Goal: Entertainment & Leisure: Browse casually

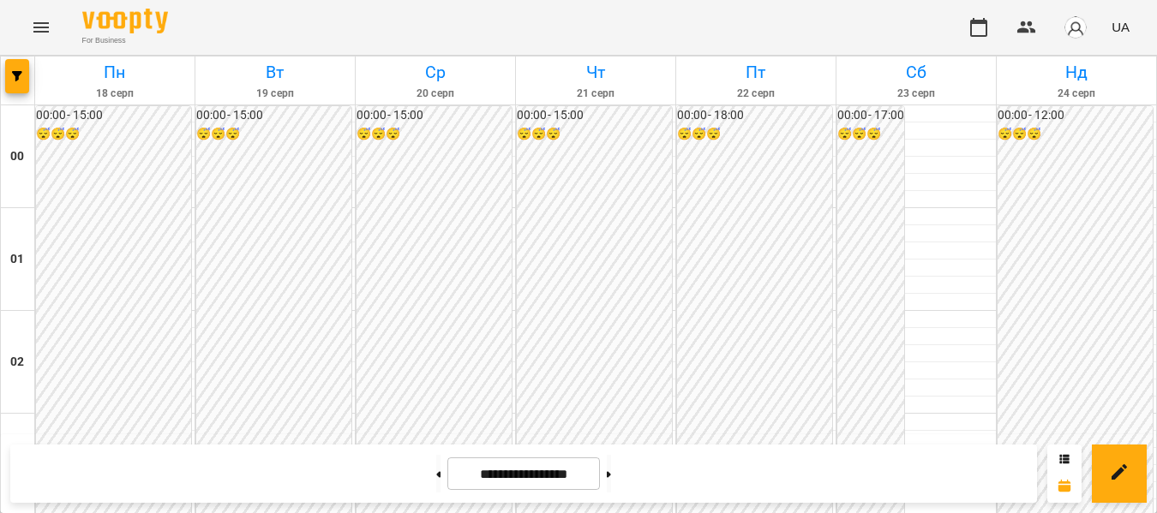
scroll to position [1714, 0]
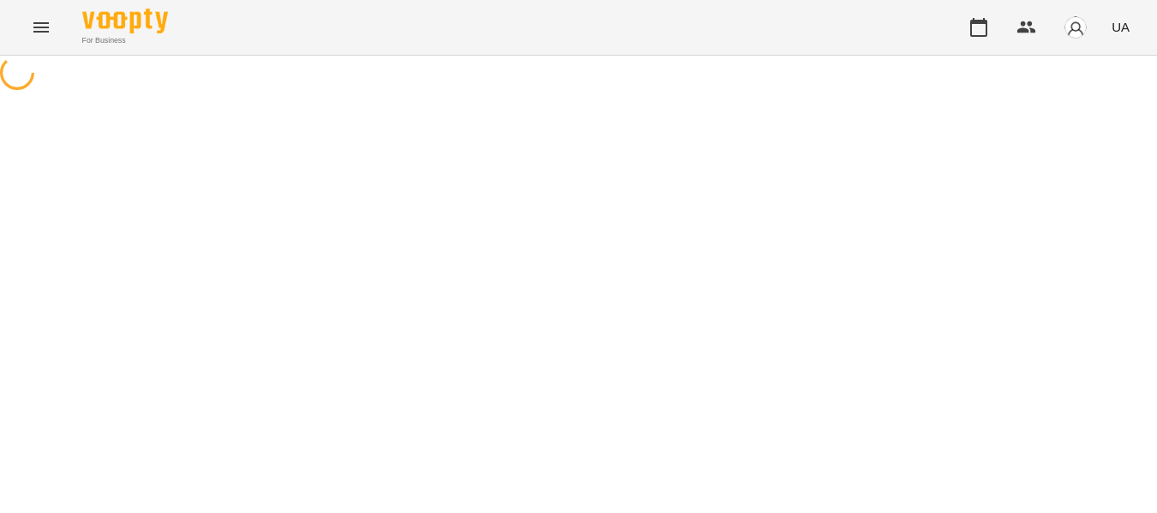
click at [39, 30] on icon "Menu" at bounding box center [41, 27] width 21 height 21
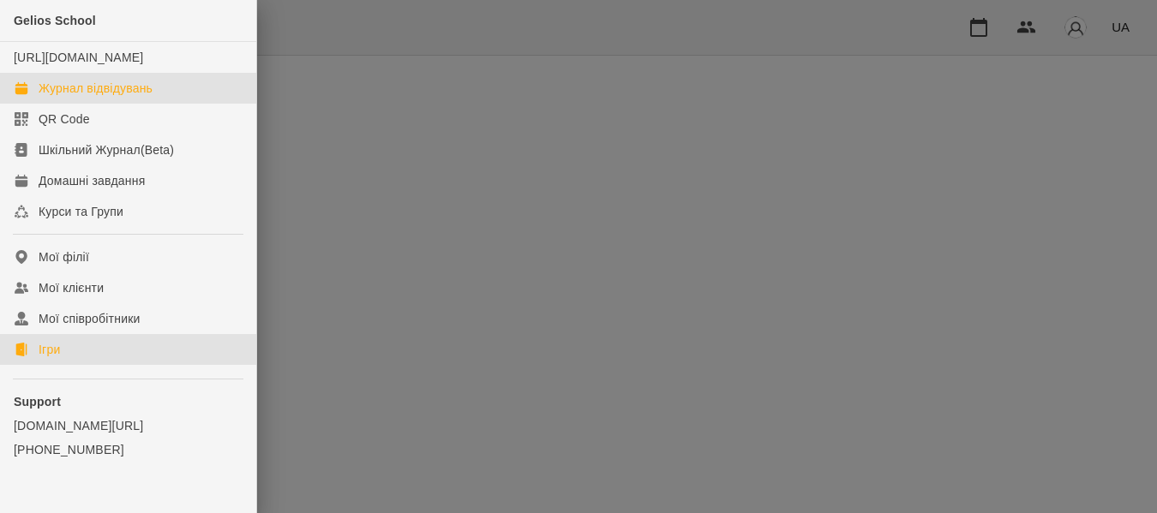
click at [32, 365] on link "Ігри" at bounding box center [128, 349] width 256 height 31
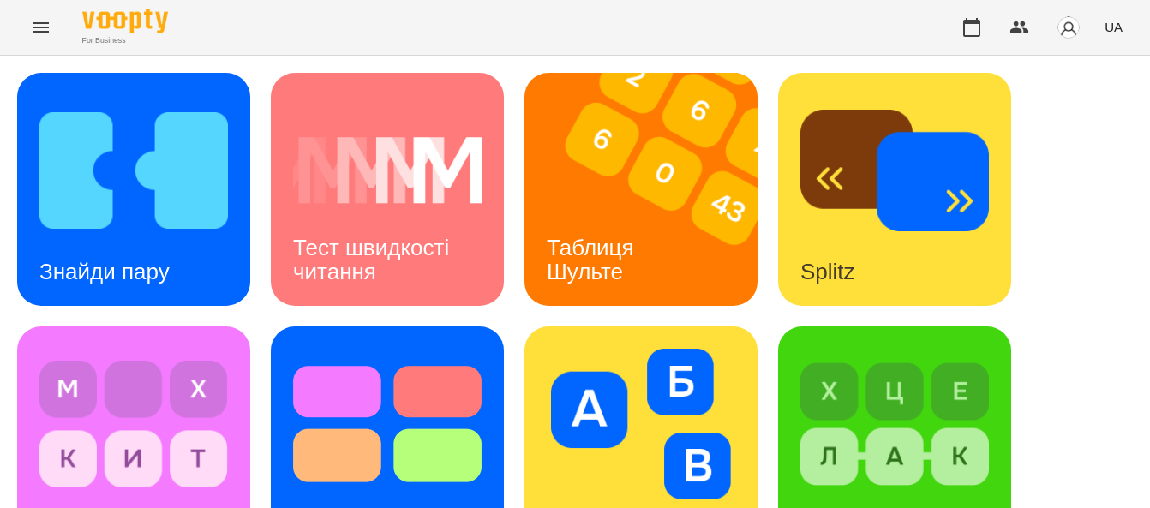
scroll to position [686, 0]
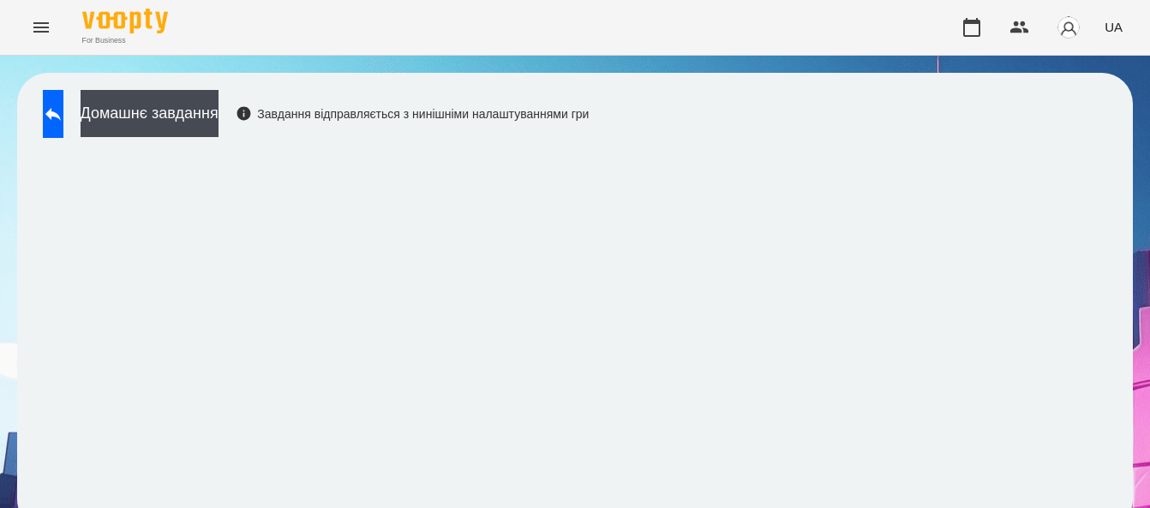
scroll to position [22, 0]
click at [63, 90] on button at bounding box center [53, 114] width 21 height 48
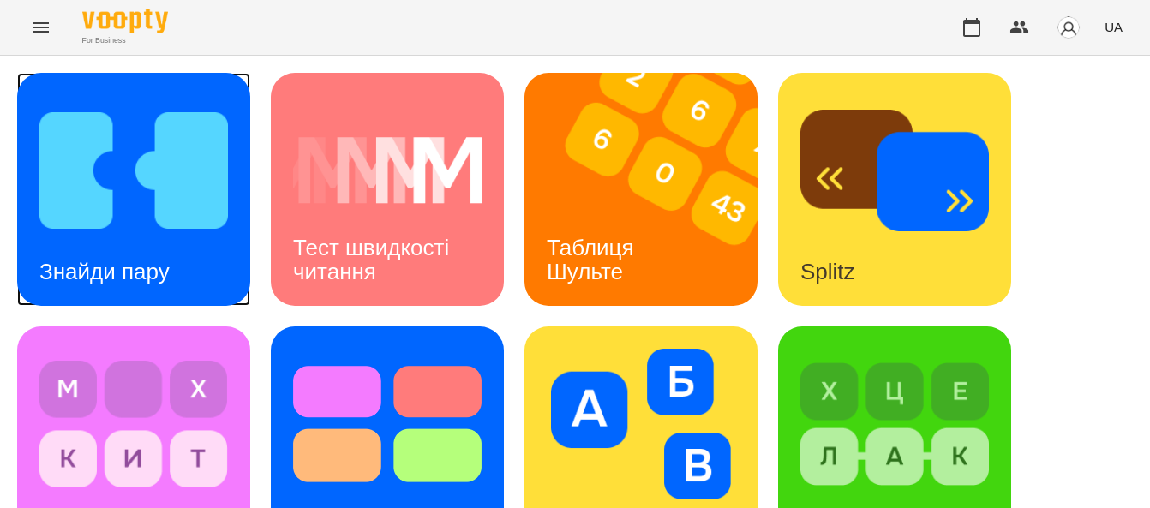
click at [93, 247] on div "Знайди пару" at bounding box center [104, 272] width 175 height 68
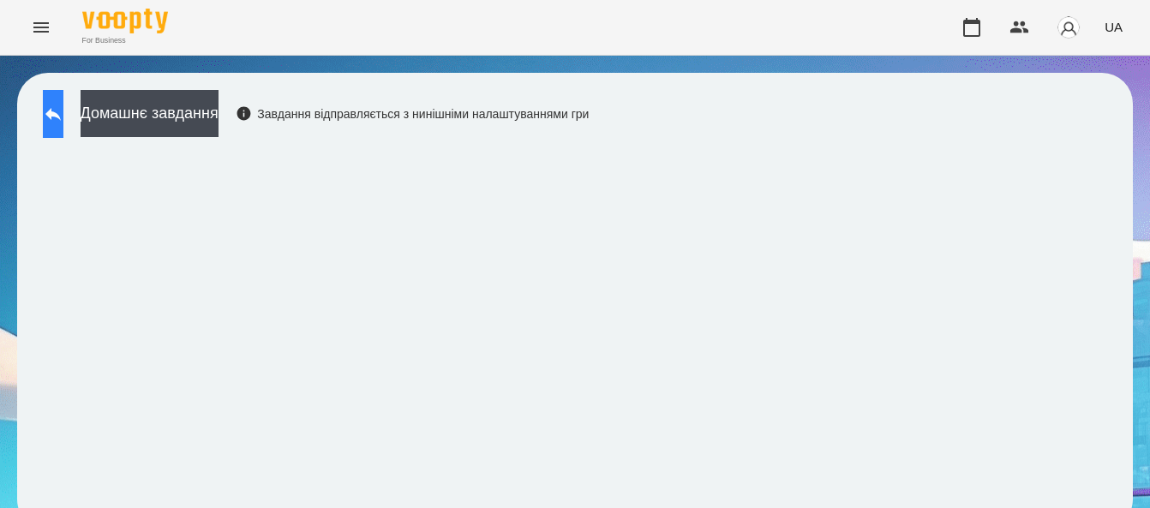
click at [61, 115] on icon at bounding box center [52, 114] width 15 height 13
